Goal: Obtain resource: Download file/media

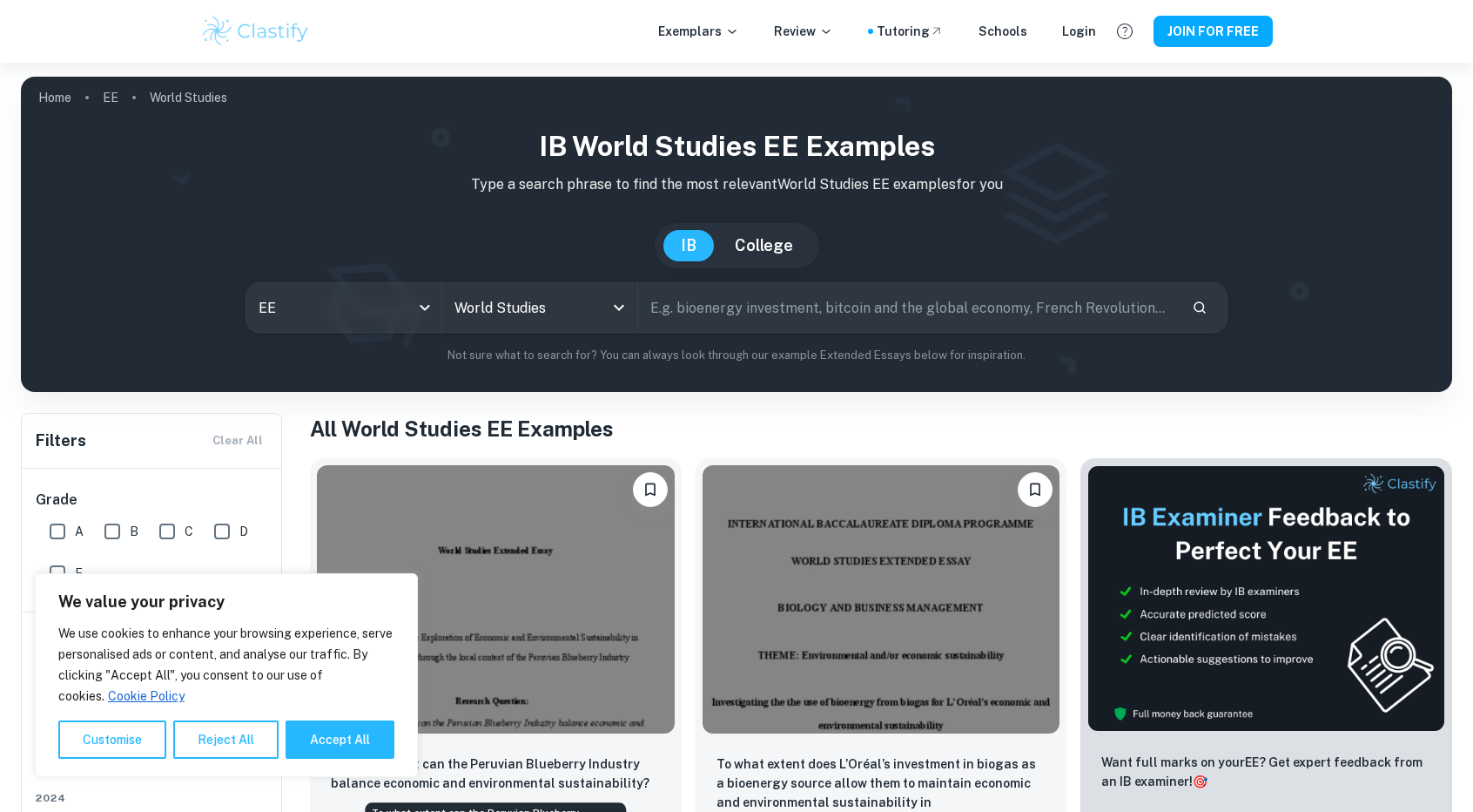
scroll to position [348, 0]
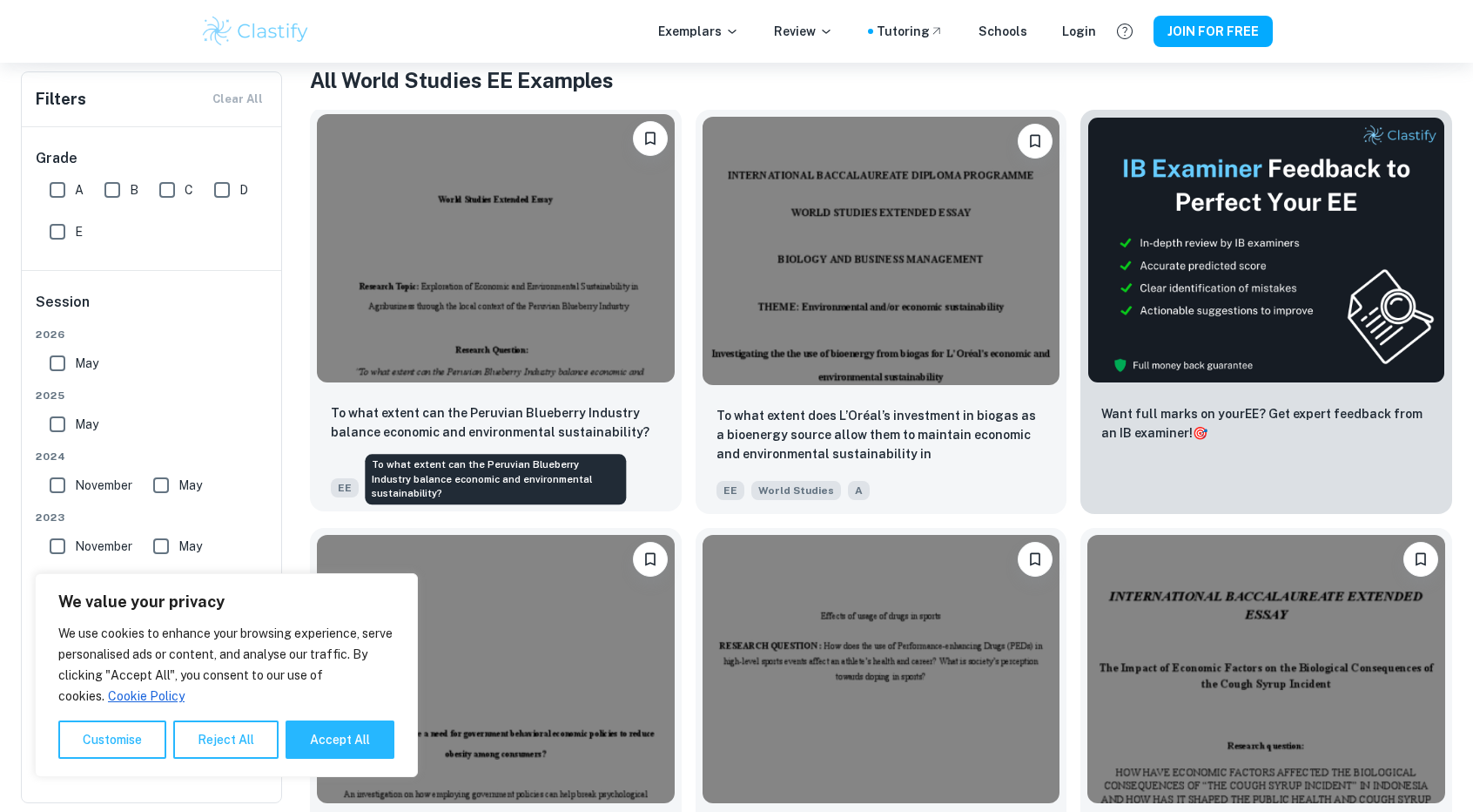
click at [610, 431] on p "To what extent can the Peruvian Blueberry Industry balance economic and environ…" at bounding box center [496, 422] width 330 height 39
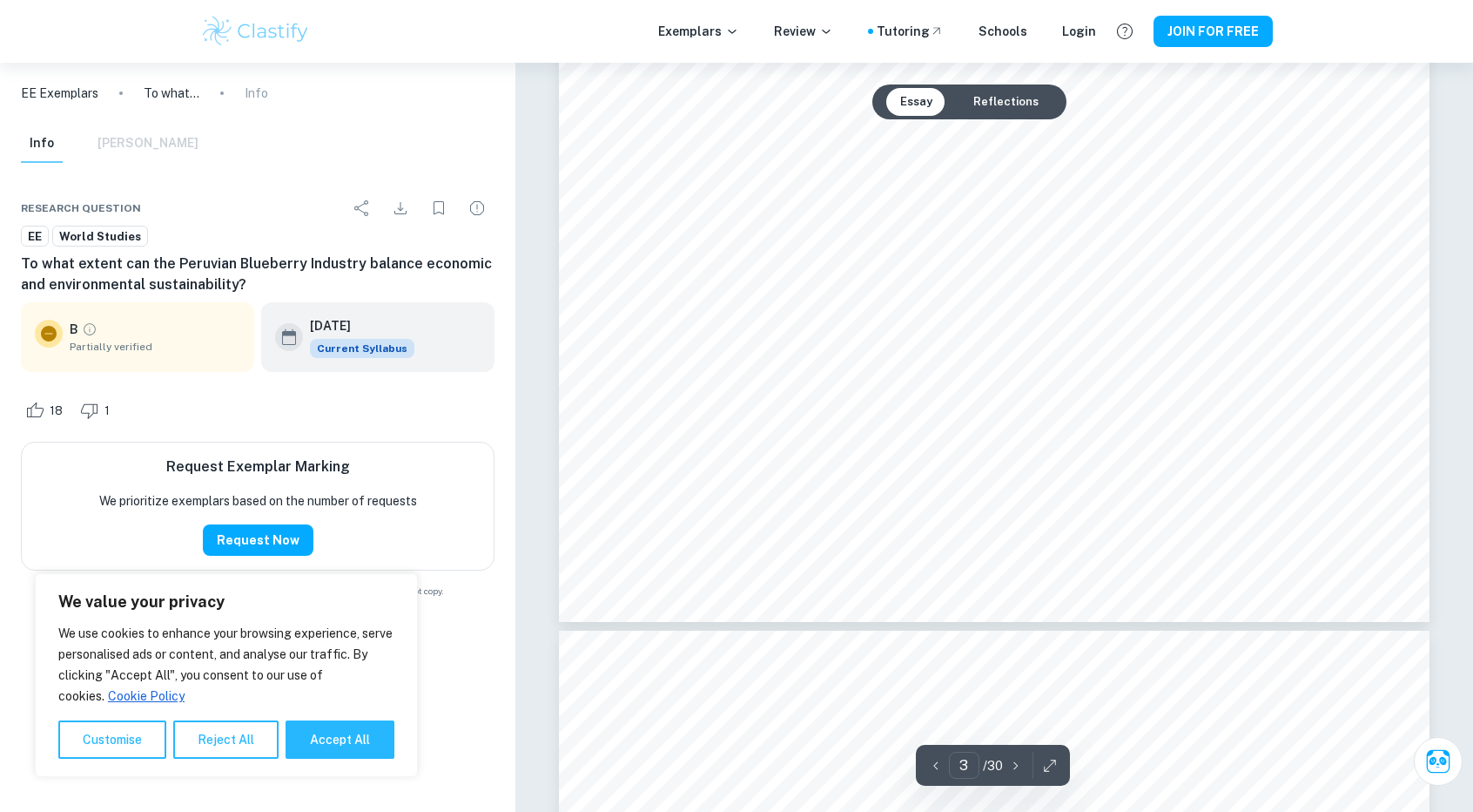
scroll to position [3250, 0]
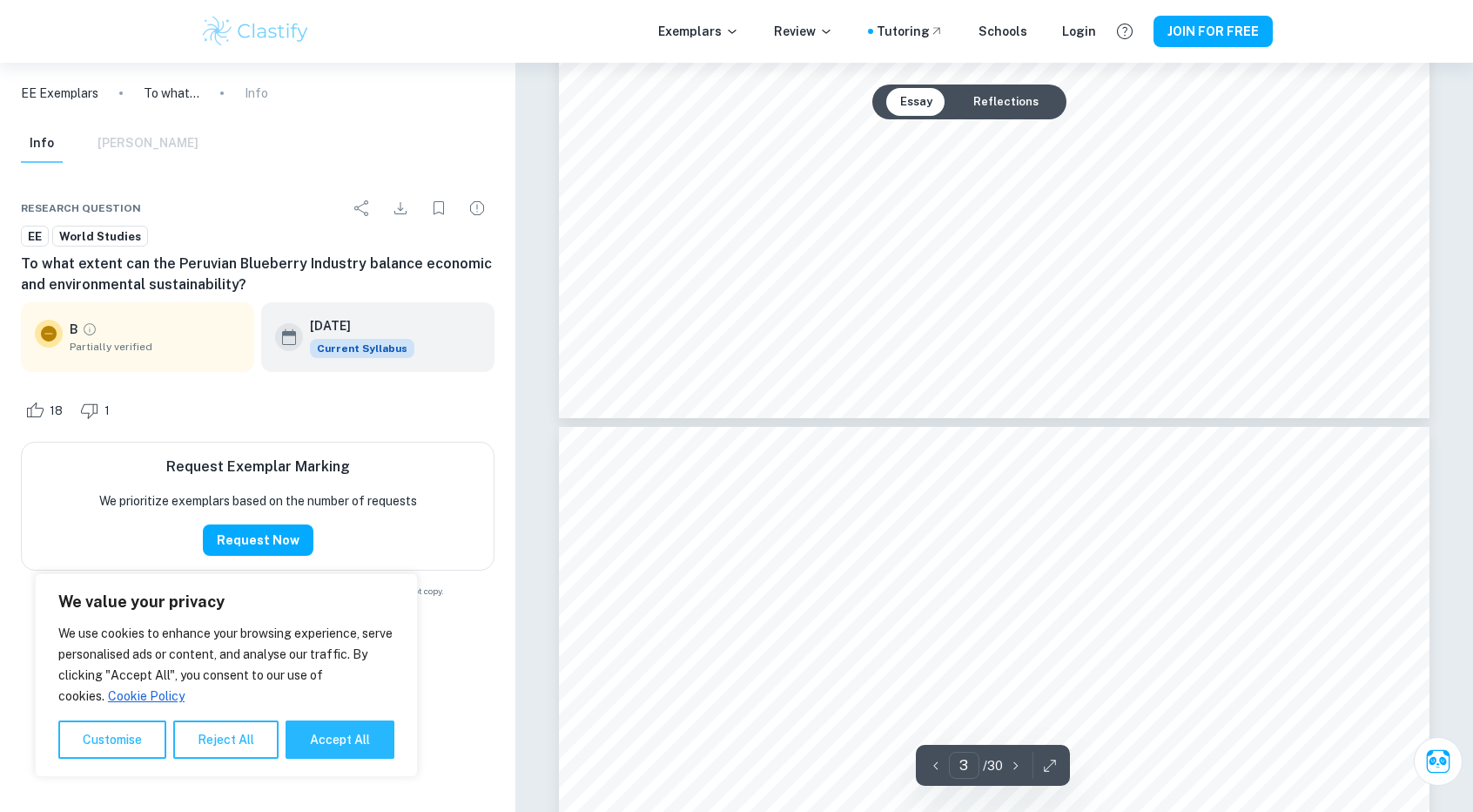
type input "4"
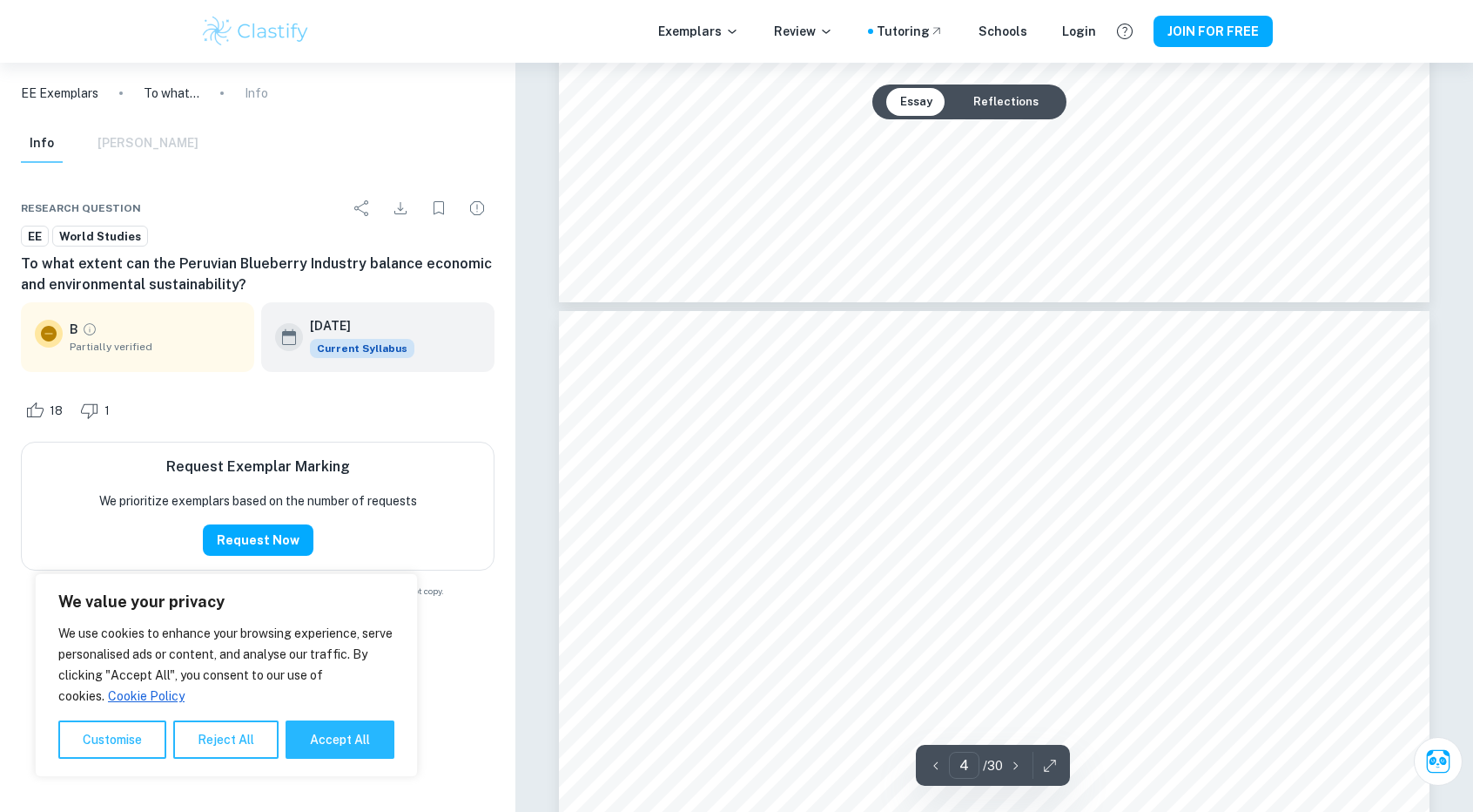
scroll to position [3483, 0]
